Goal: Information Seeking & Learning: Learn about a topic

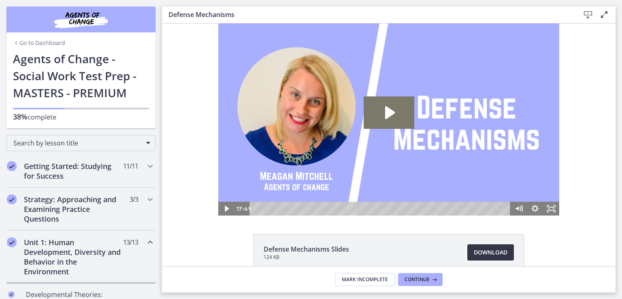
scroll to position [405, 0]
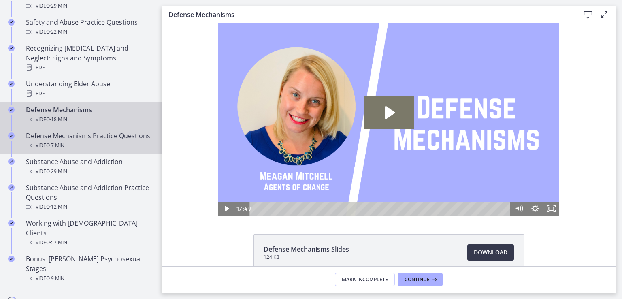
click at [103, 131] on div "Defense Mechanisms Practice Questions Video · 7 min" at bounding box center [89, 140] width 126 height 19
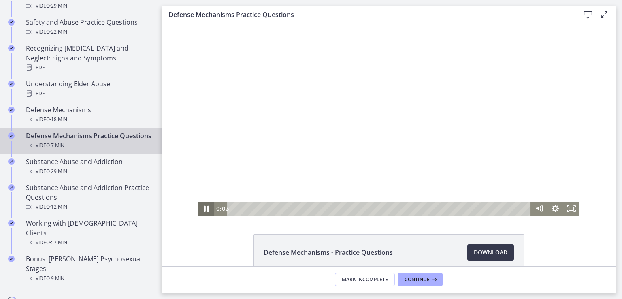
click at [205, 208] on icon "Pause" at bounding box center [206, 209] width 5 height 6
drag, startPoint x: 205, startPoint y: 207, endPoint x: 211, endPoint y: 215, distance: 9.8
click at [206, 211] on icon "Play Video" at bounding box center [207, 209] width 16 height 14
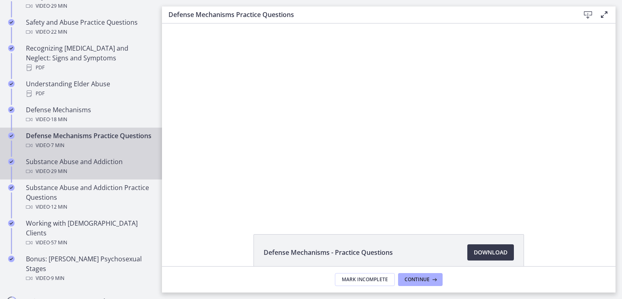
click at [82, 162] on div "Substance Abuse and Addiction Video · 29 min" at bounding box center [89, 166] width 126 height 19
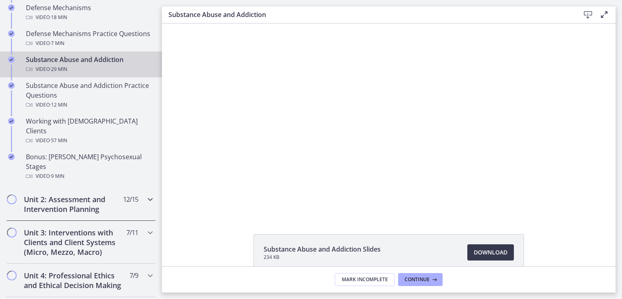
scroll to position [527, 0]
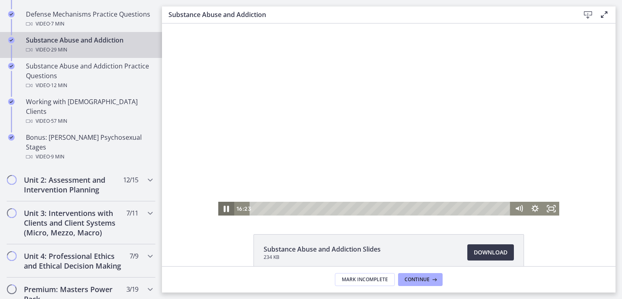
click at [224, 208] on icon "Pause" at bounding box center [226, 209] width 5 height 6
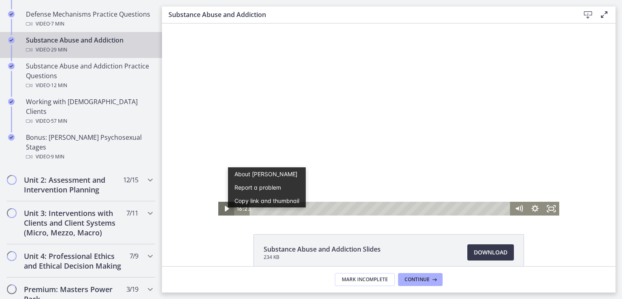
scroll to position [0, 0]
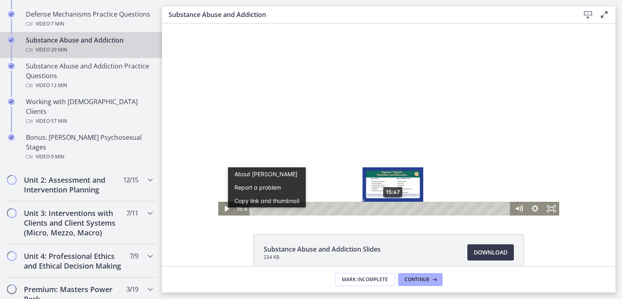
click at [391, 208] on div "15:47" at bounding box center [381, 209] width 251 height 14
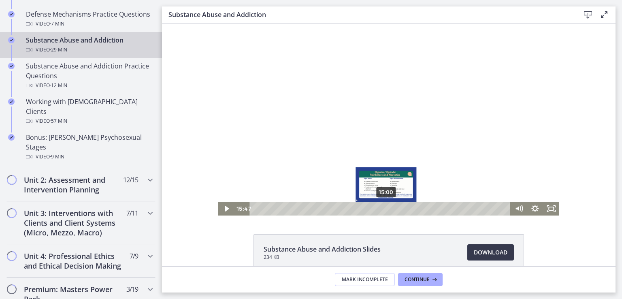
click at [383, 208] on div "15:00" at bounding box center [381, 209] width 251 height 14
click at [376, 208] on div "14:07" at bounding box center [381, 209] width 251 height 14
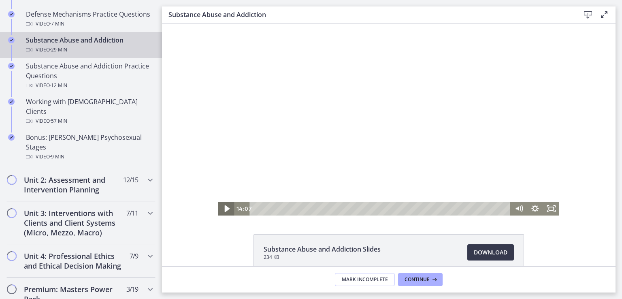
click at [224, 210] on icon "Play Video" at bounding box center [226, 208] width 5 height 7
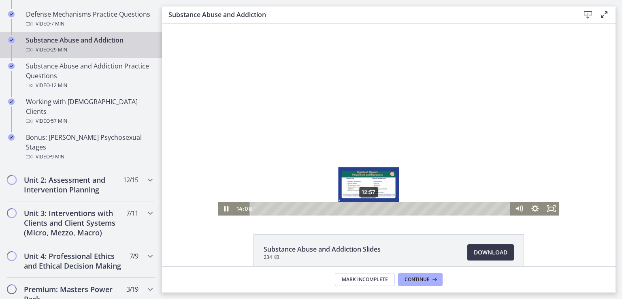
click at [366, 210] on div "12:57" at bounding box center [381, 209] width 251 height 14
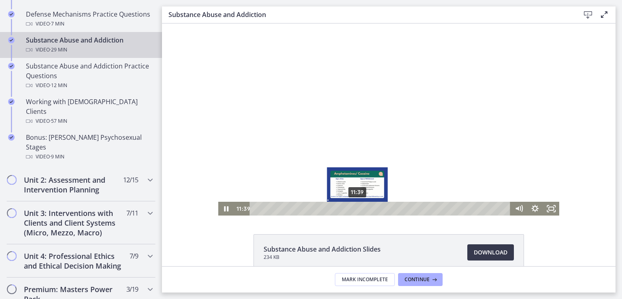
click at [355, 209] on div "11:39" at bounding box center [381, 209] width 251 height 14
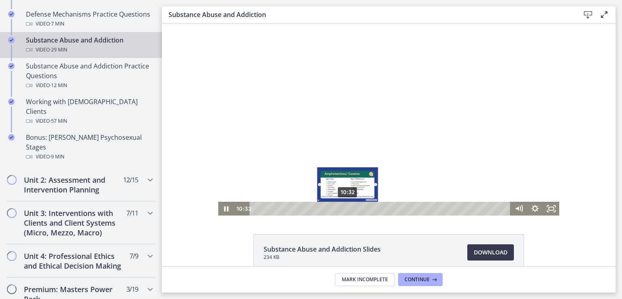
click at [345, 209] on div "10:32" at bounding box center [381, 209] width 251 height 14
click at [341, 211] on div "10:07" at bounding box center [381, 209] width 251 height 14
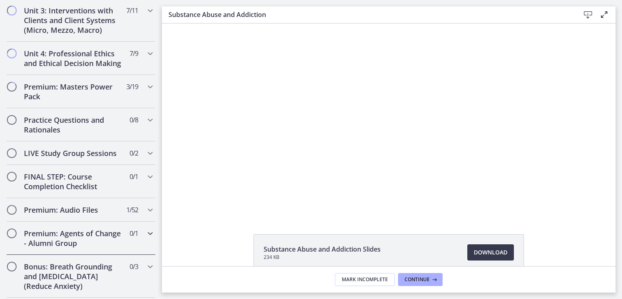
scroll to position [648, 0]
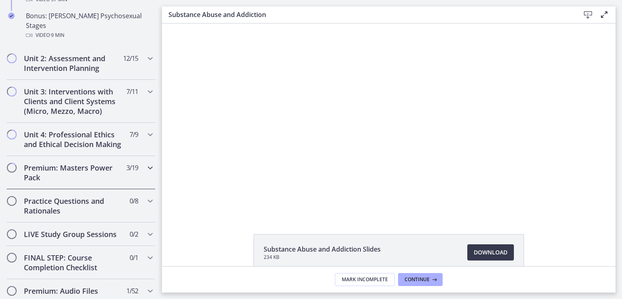
click at [146, 163] on icon "Chapters" at bounding box center [150, 168] width 10 height 10
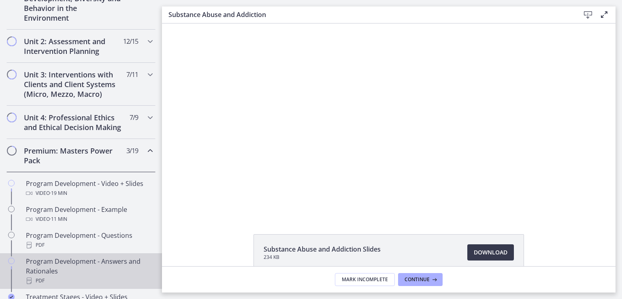
scroll to position [243, 0]
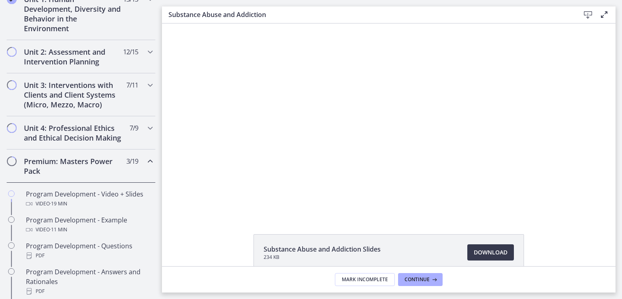
click at [145, 166] on icon "Chapters" at bounding box center [150, 161] width 10 height 10
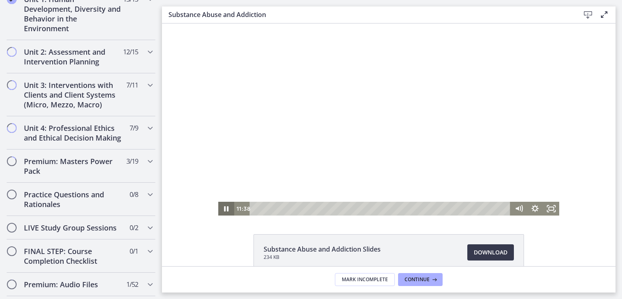
click at [224, 206] on icon "Pause" at bounding box center [226, 208] width 4 height 5
click at [227, 211] on icon "Play Video" at bounding box center [227, 209] width 16 height 14
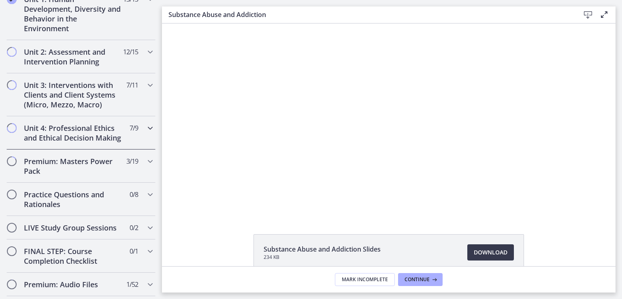
click at [146, 127] on icon "Chapters" at bounding box center [150, 128] width 10 height 10
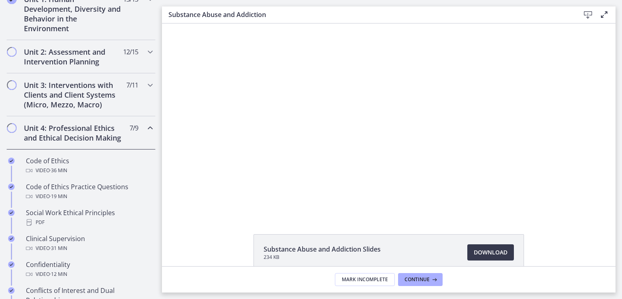
click at [148, 125] on icon "Chapters" at bounding box center [150, 128] width 10 height 10
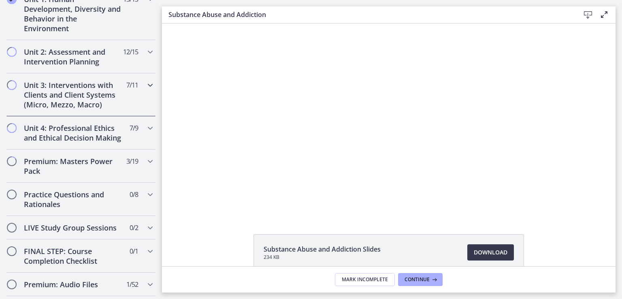
click at [145, 81] on icon "Chapters" at bounding box center [150, 85] width 10 height 10
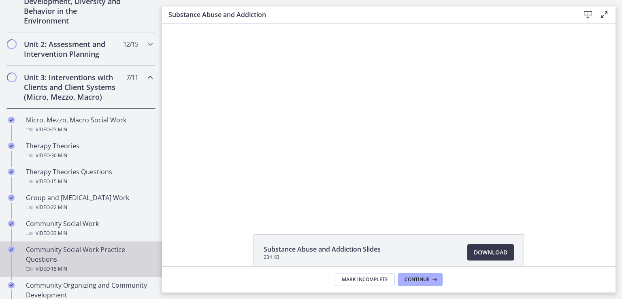
scroll to position [203, 0]
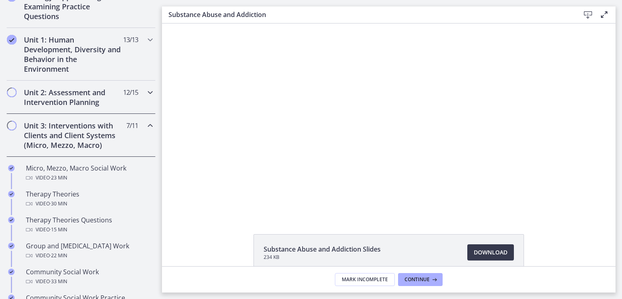
click at [145, 91] on icon "Chapters" at bounding box center [150, 93] width 10 height 10
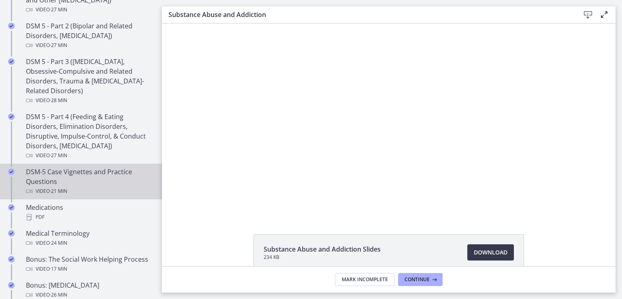
scroll to position [446, 0]
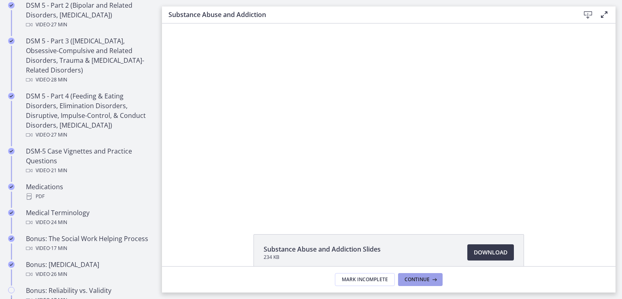
click at [425, 279] on span "Continue" at bounding box center [417, 279] width 25 height 6
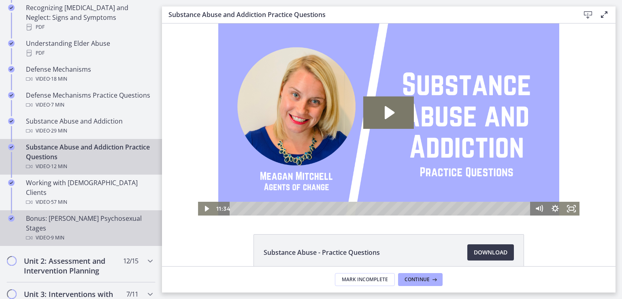
click at [96, 214] on div "Bonus: [PERSON_NAME] Psychosexual Stages Video · 9 min" at bounding box center [89, 228] width 126 height 29
